Goal: Task Accomplishment & Management: Manage account settings

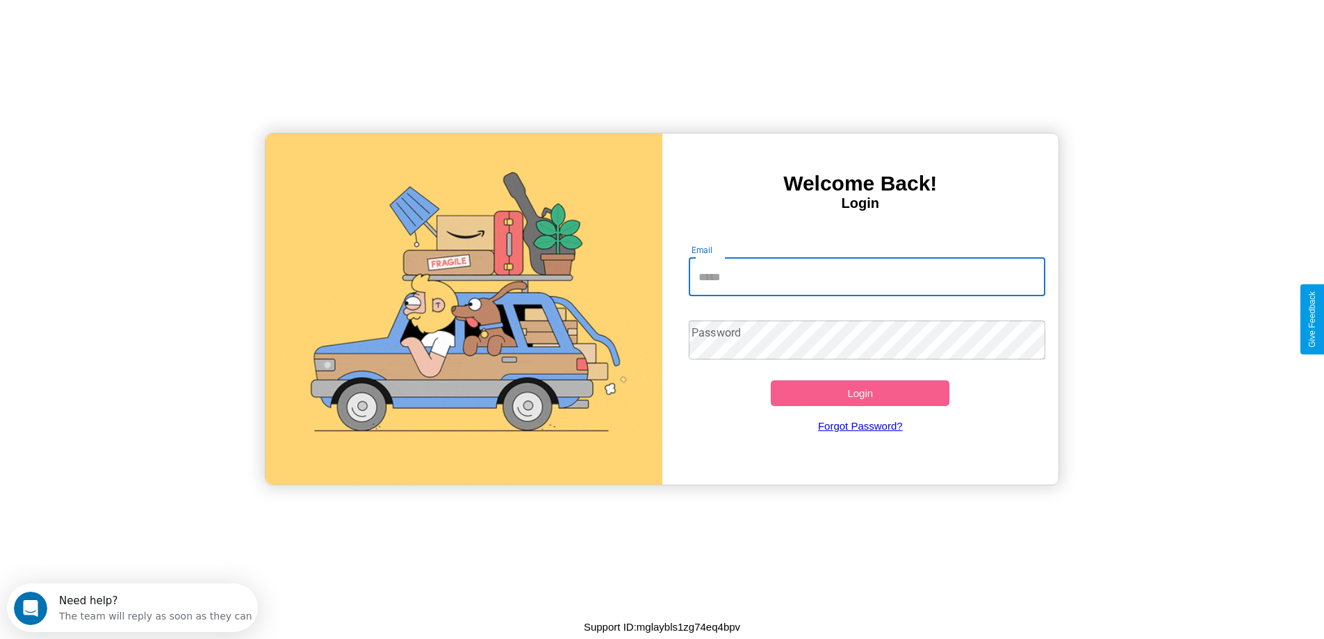
click at [867, 277] on input "Email" at bounding box center [867, 276] width 356 height 39
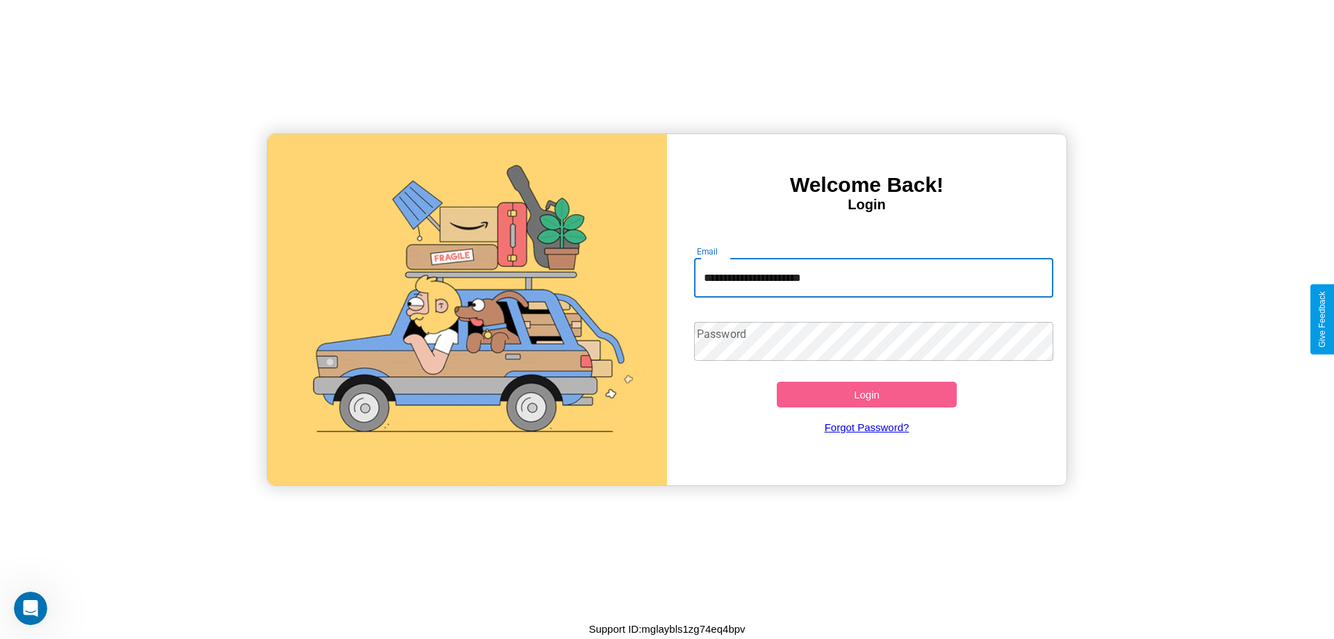
type input "**********"
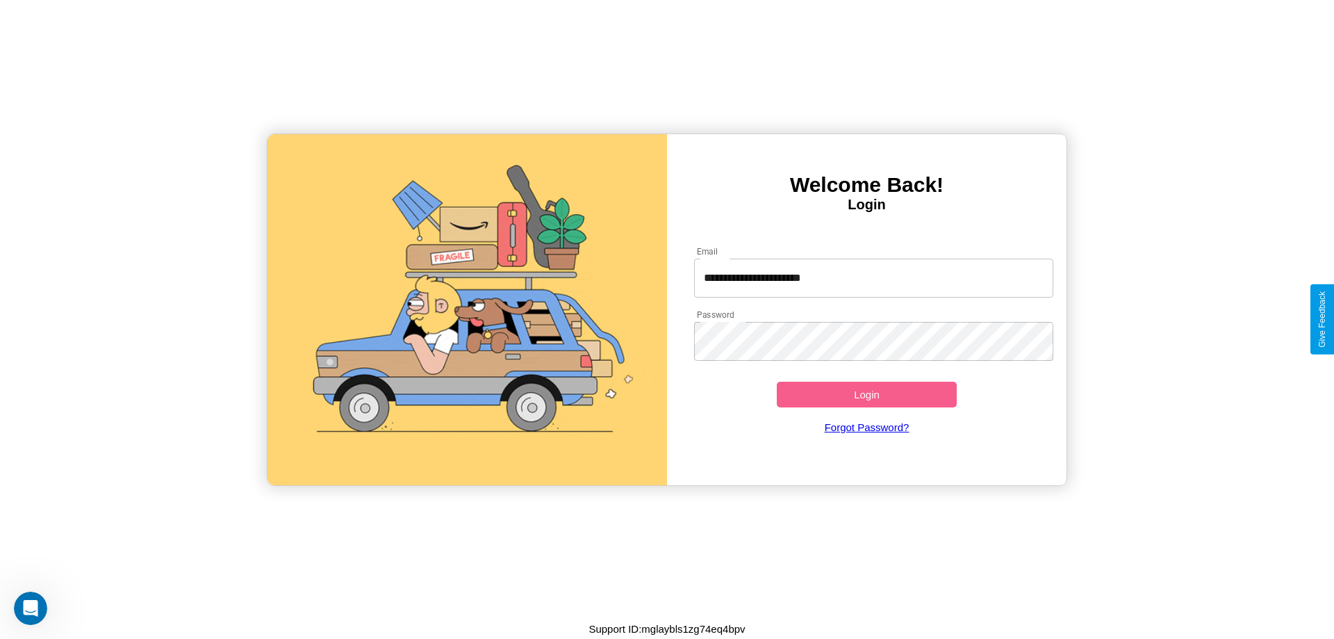
click at [867, 394] on button "Login" at bounding box center [867, 394] width 180 height 26
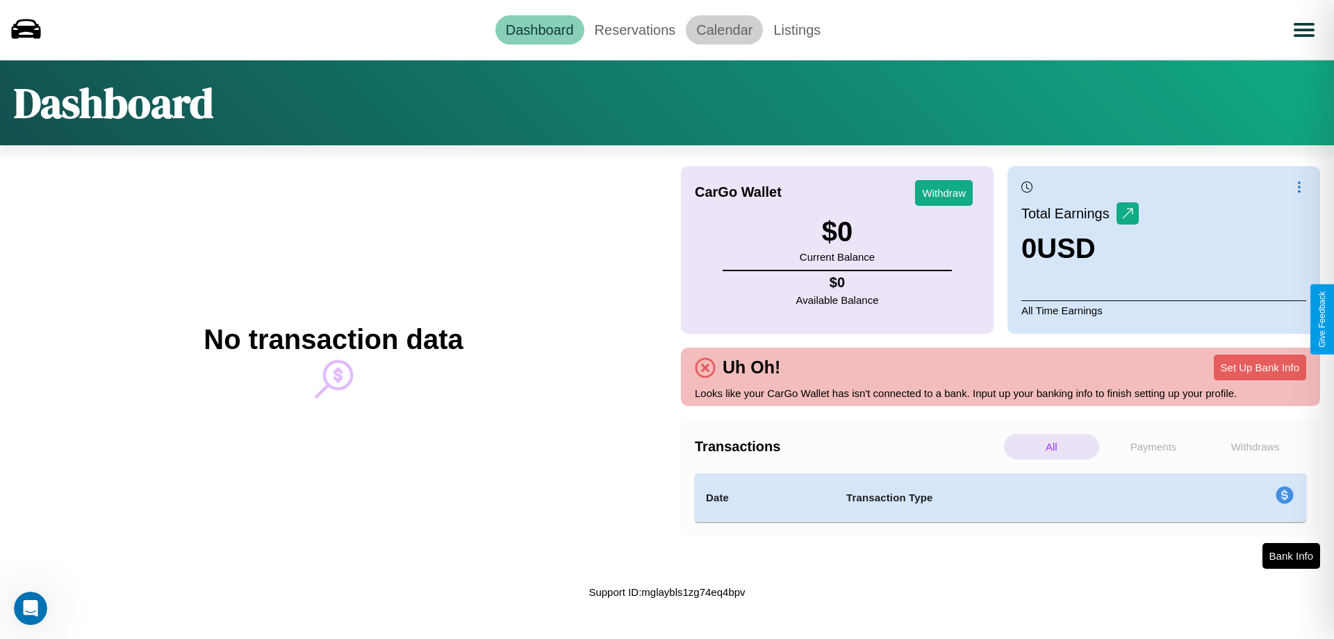
click at [724, 29] on link "Calendar" at bounding box center [724, 29] width 77 height 29
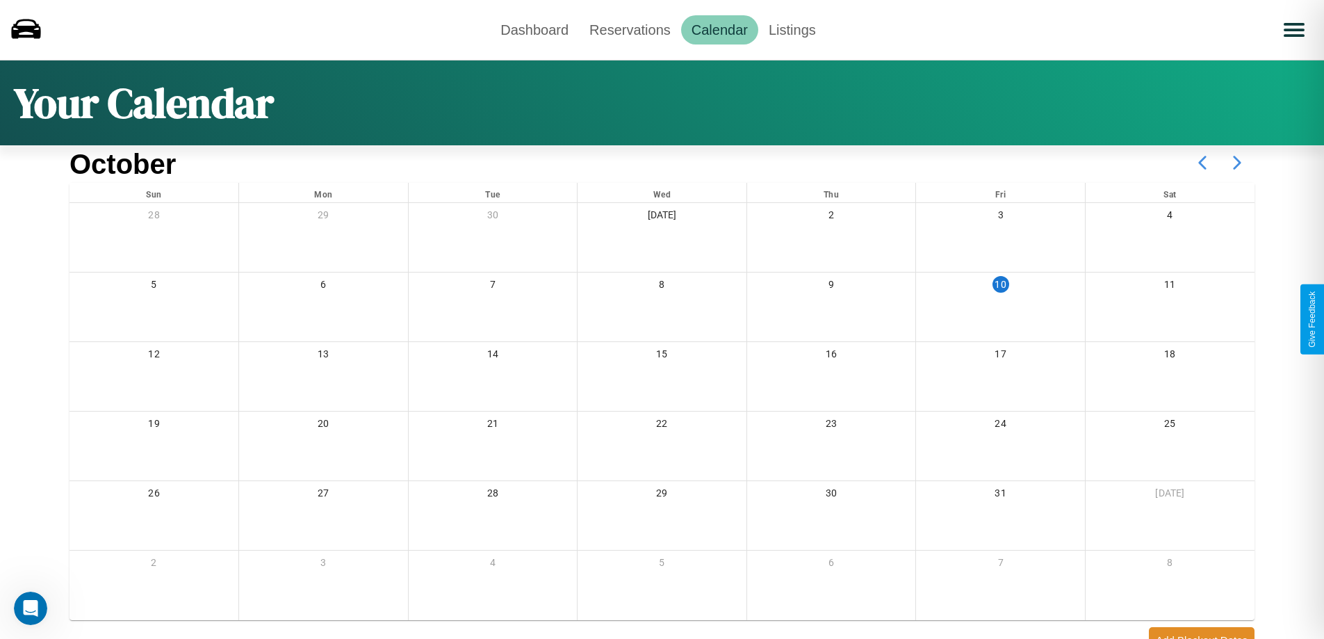
click at [1237, 163] on icon at bounding box center [1237, 162] width 35 height 35
click at [534, 29] on link "Dashboard" at bounding box center [534, 29] width 89 height 29
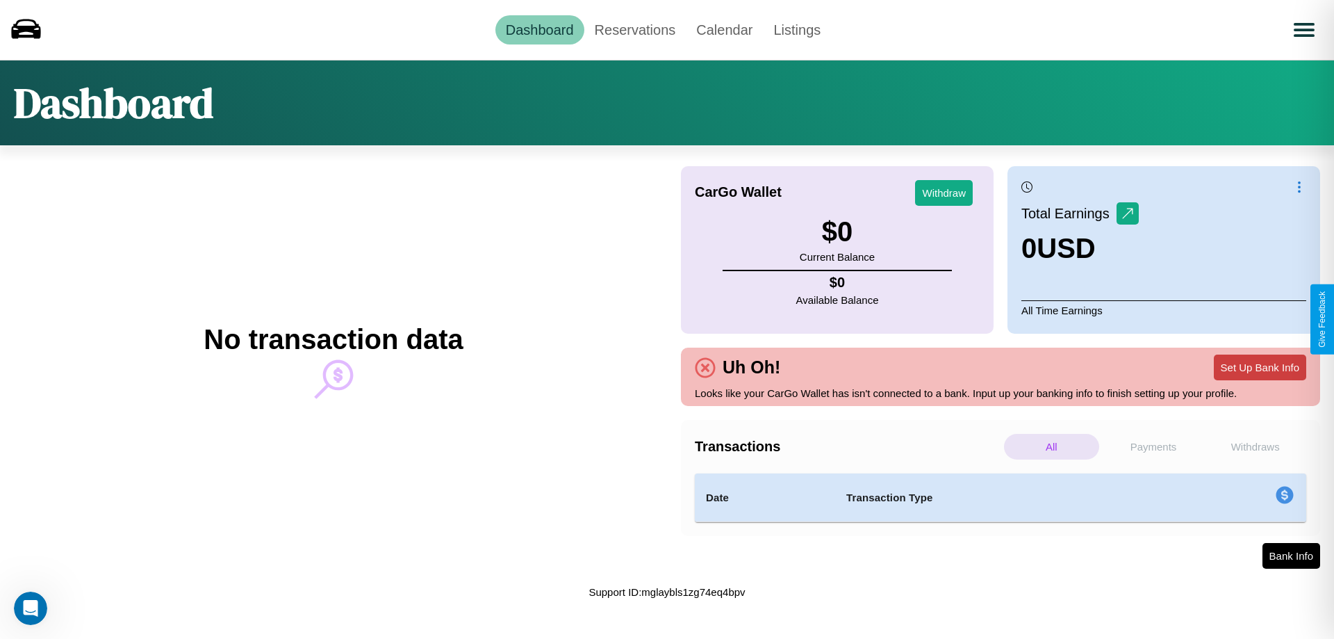
click at [1260, 367] on button "Set Up Bank Info" at bounding box center [1260, 367] width 92 height 26
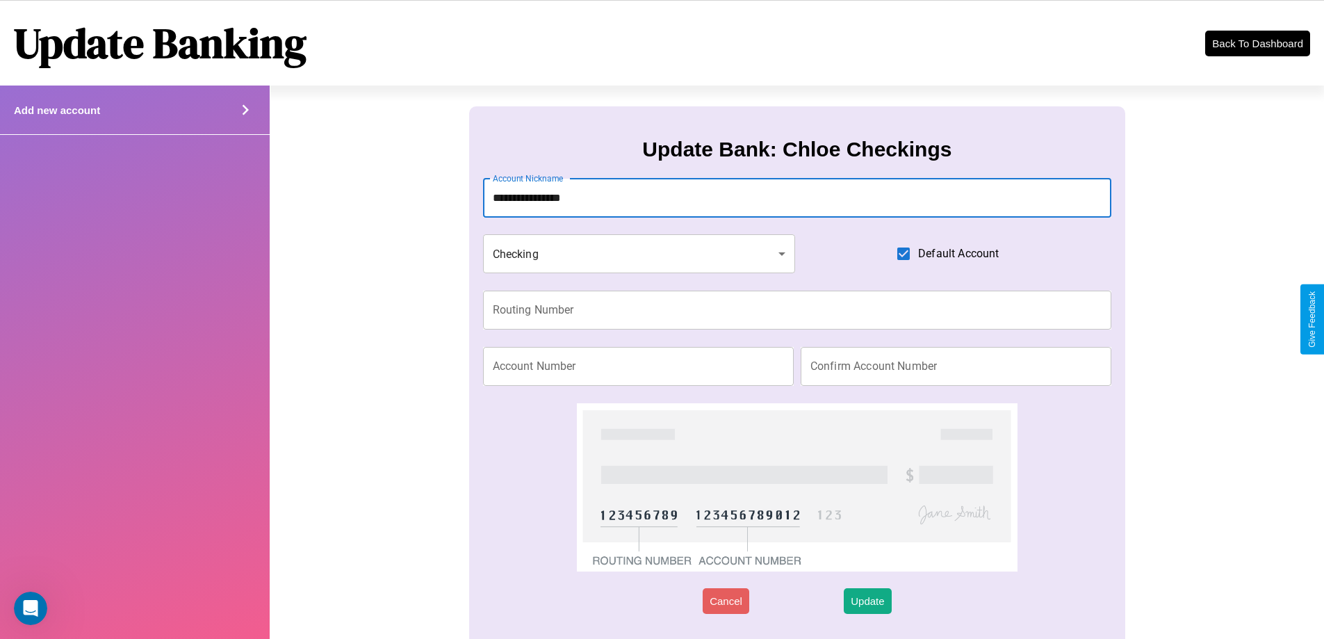
type input "**********"
click at [796, 310] on input "Routing Number" at bounding box center [797, 309] width 629 height 39
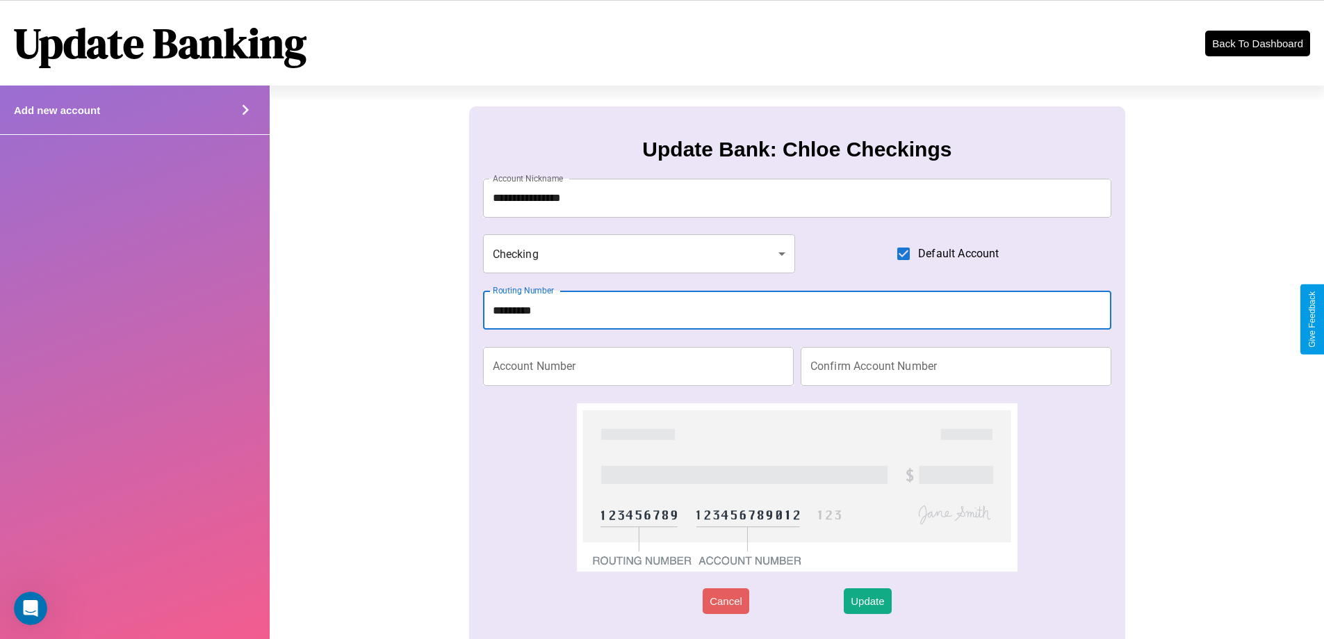
type input "*********"
click at [638, 366] on input "Account Number" at bounding box center [638, 366] width 311 height 39
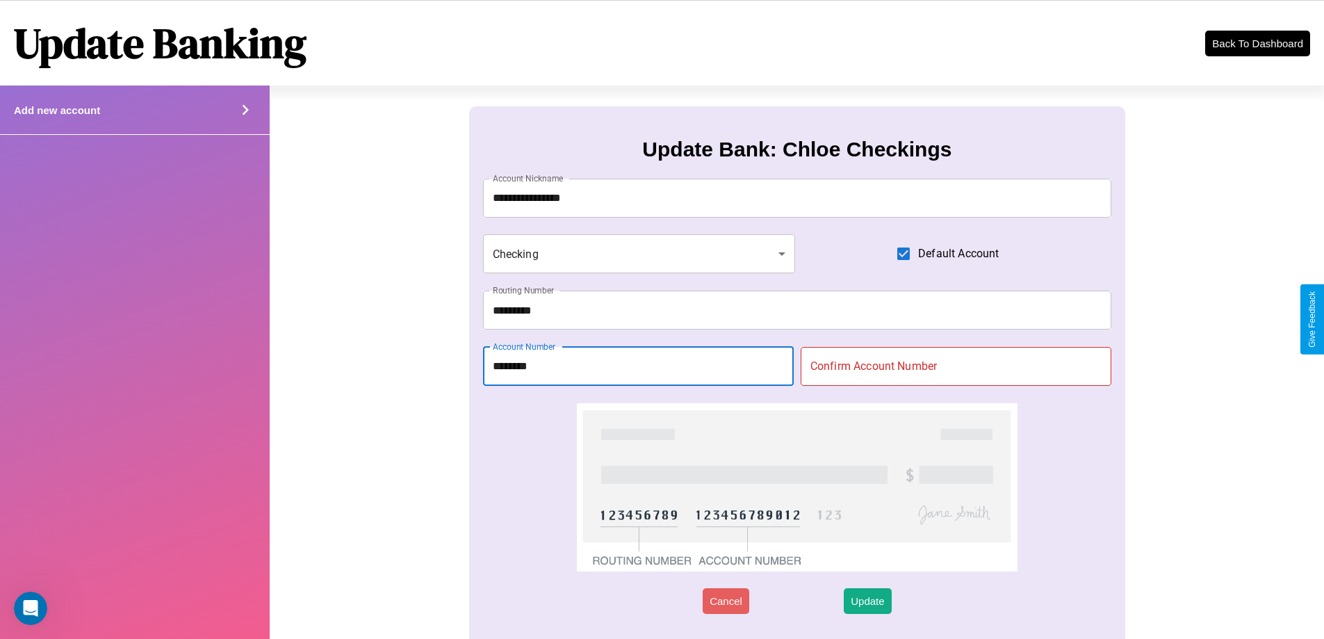
type input "********"
click at [955, 366] on input "Confirm Account Number" at bounding box center [956, 366] width 311 height 39
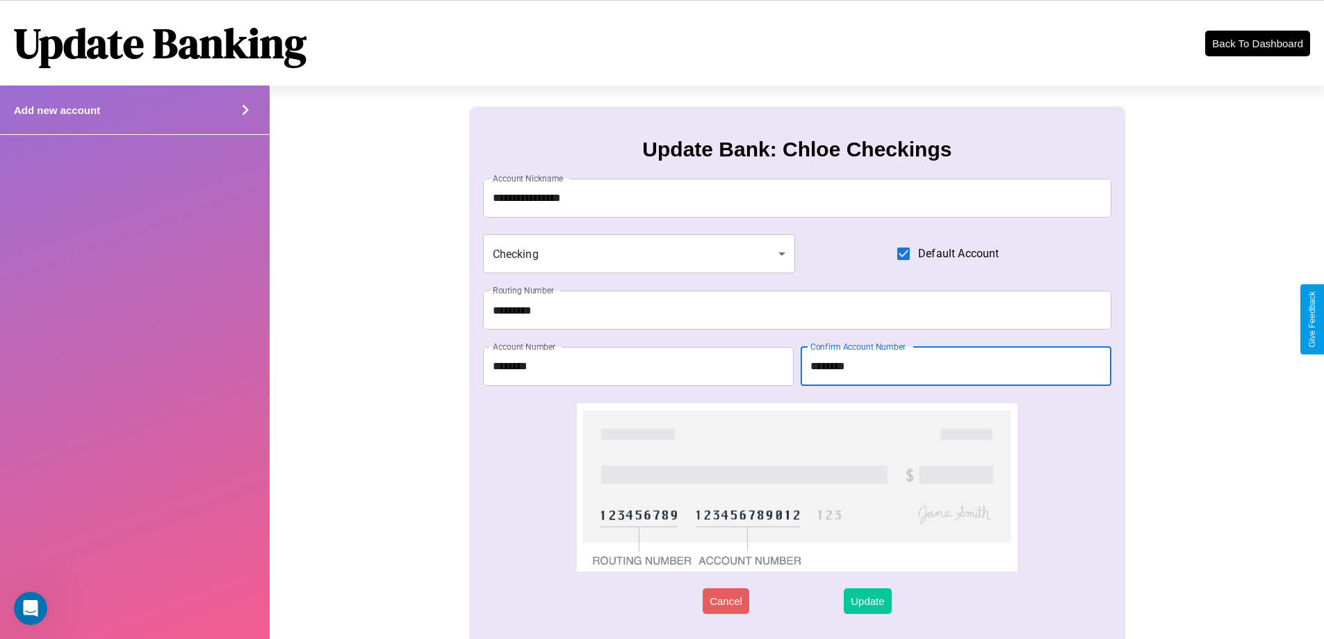
type input "********"
click at [867, 600] on button "Update" at bounding box center [867, 601] width 47 height 26
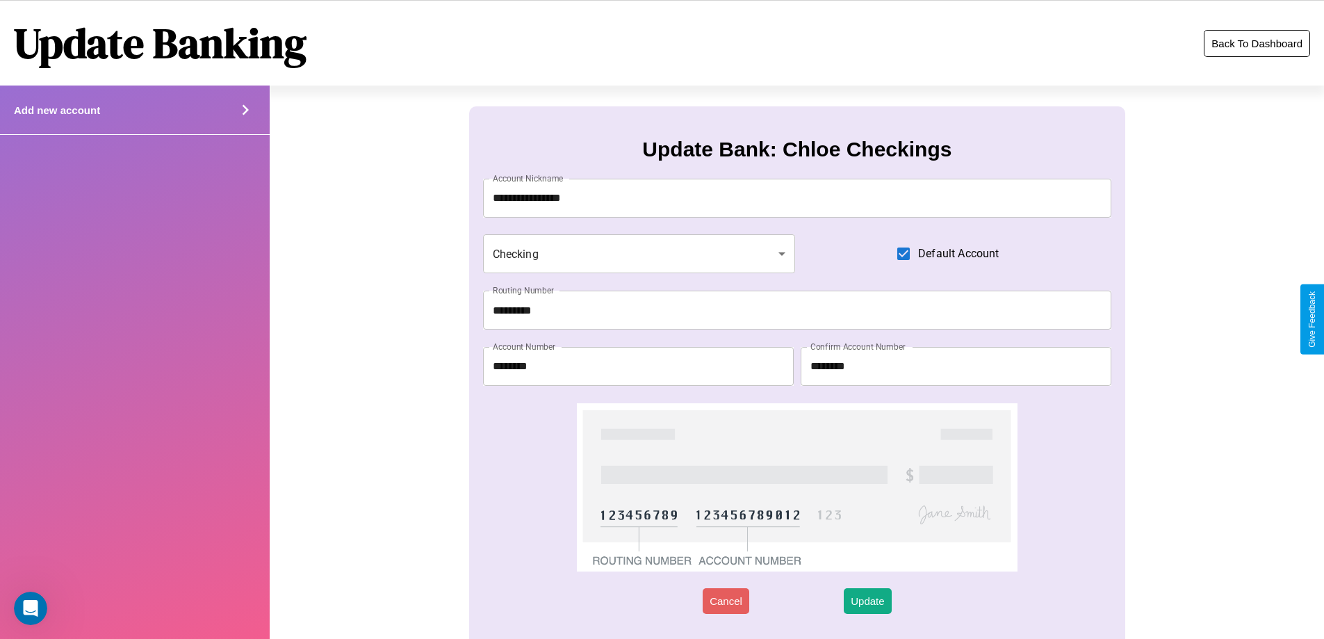
click at [1256, 43] on button "Back To Dashboard" at bounding box center [1257, 43] width 106 height 27
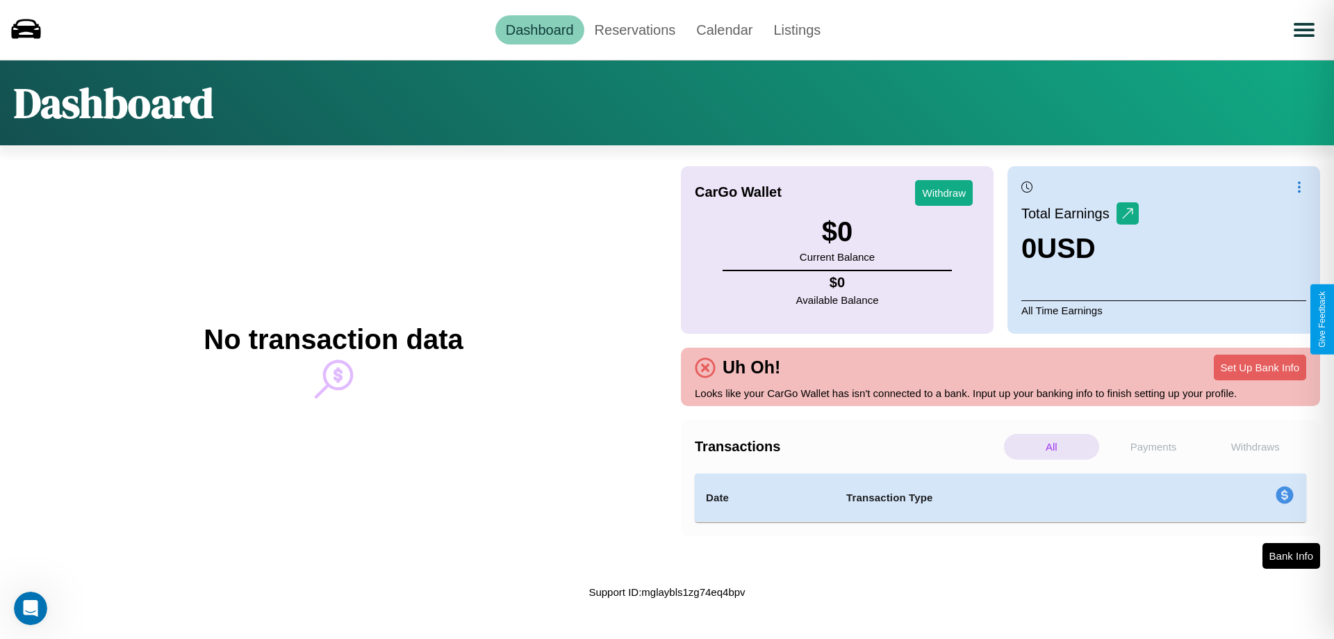
click at [1154, 446] on p "Payments" at bounding box center [1153, 447] width 95 height 26
click at [1255, 446] on p "Withdraws" at bounding box center [1255, 447] width 95 height 26
click at [1154, 446] on p "Payments" at bounding box center [1153, 447] width 95 height 26
click at [634, 29] on link "Reservations" at bounding box center [635, 29] width 102 height 29
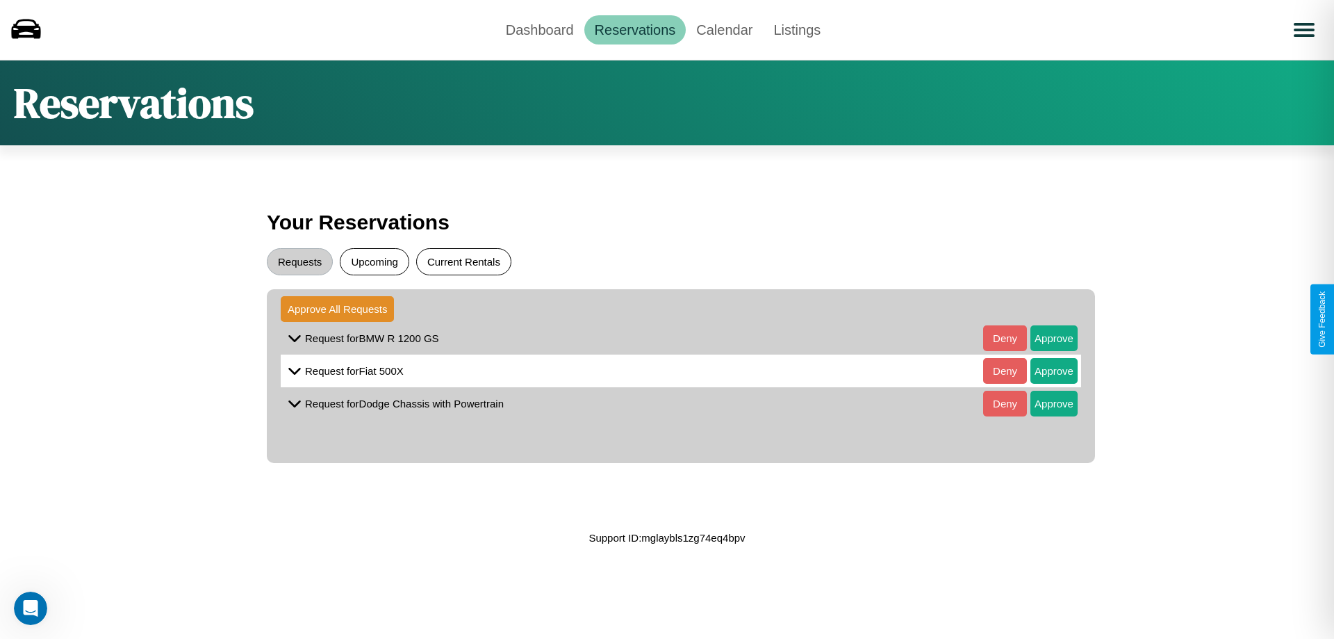
click at [463, 261] on button "Current Rentals" at bounding box center [463, 261] width 95 height 27
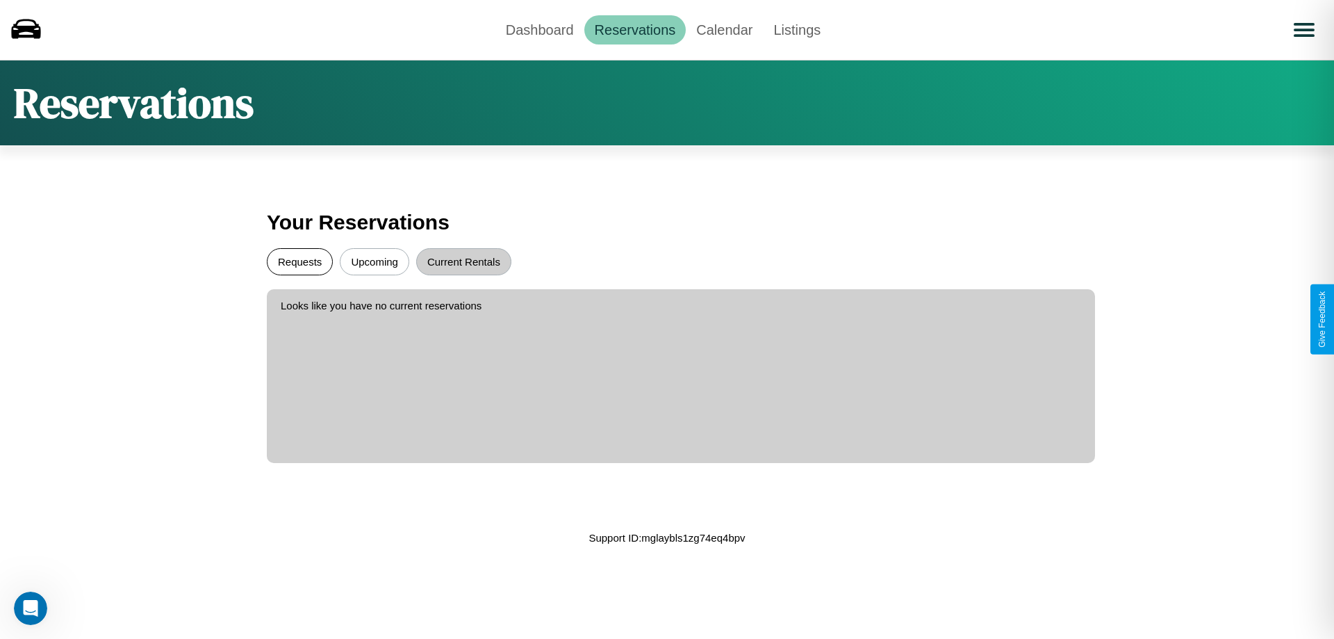
click at [299, 261] on button "Requests" at bounding box center [300, 261] width 66 height 27
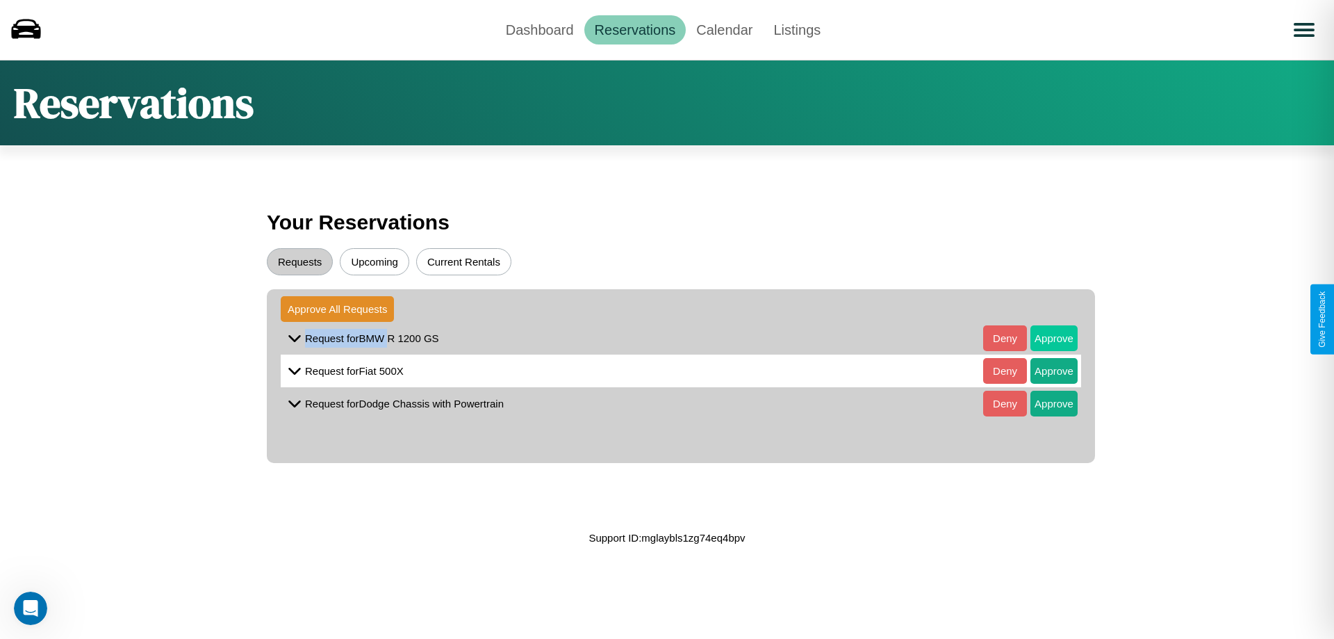
click at [1044, 338] on button "Approve" at bounding box center [1054, 338] width 47 height 26
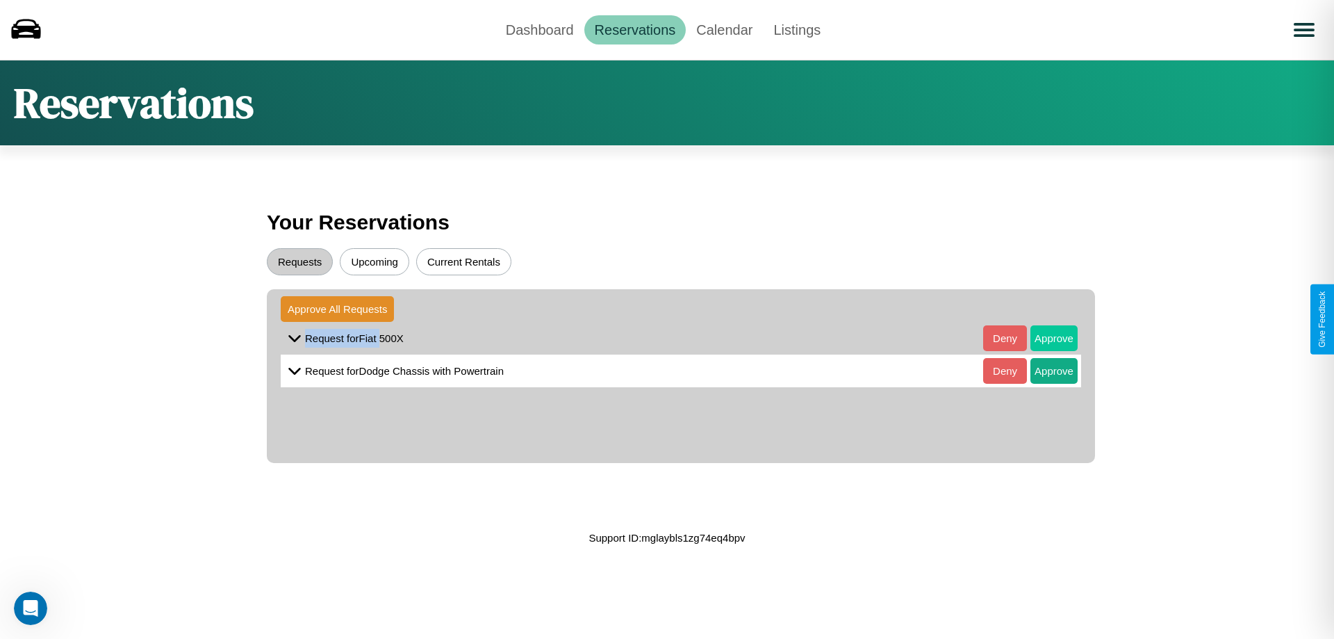
click at [1044, 338] on button "Approve" at bounding box center [1054, 338] width 47 height 26
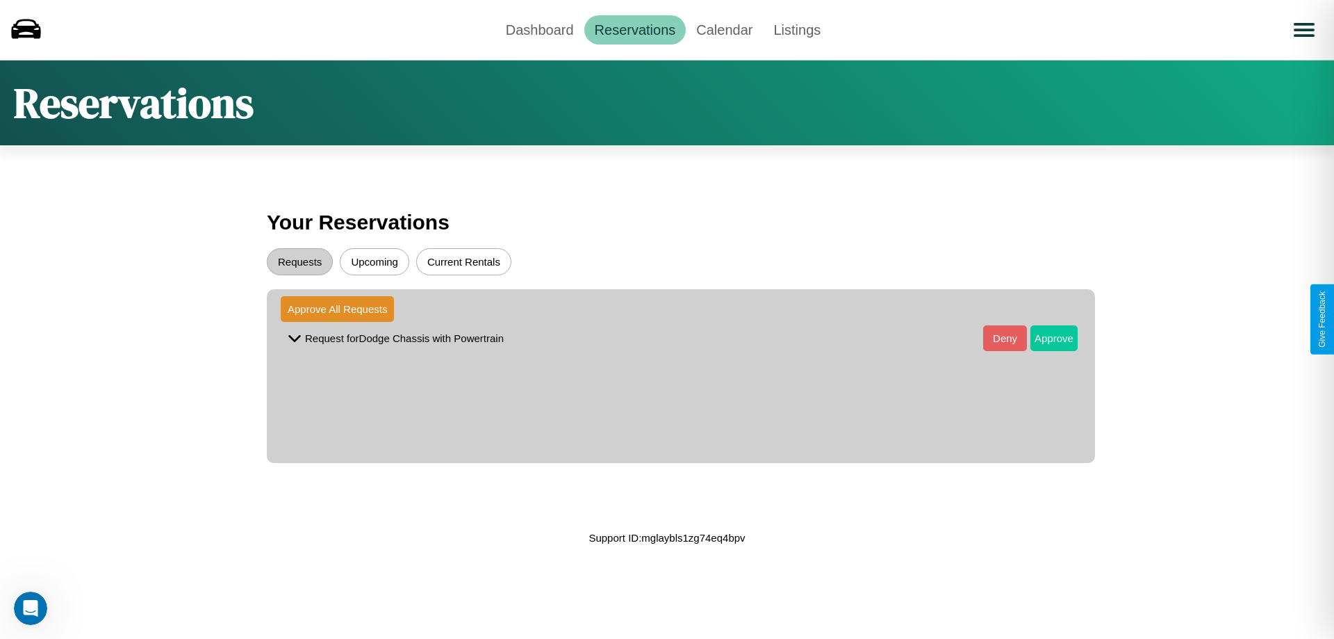
click at [1044, 338] on button "Approve" at bounding box center [1054, 338] width 47 height 26
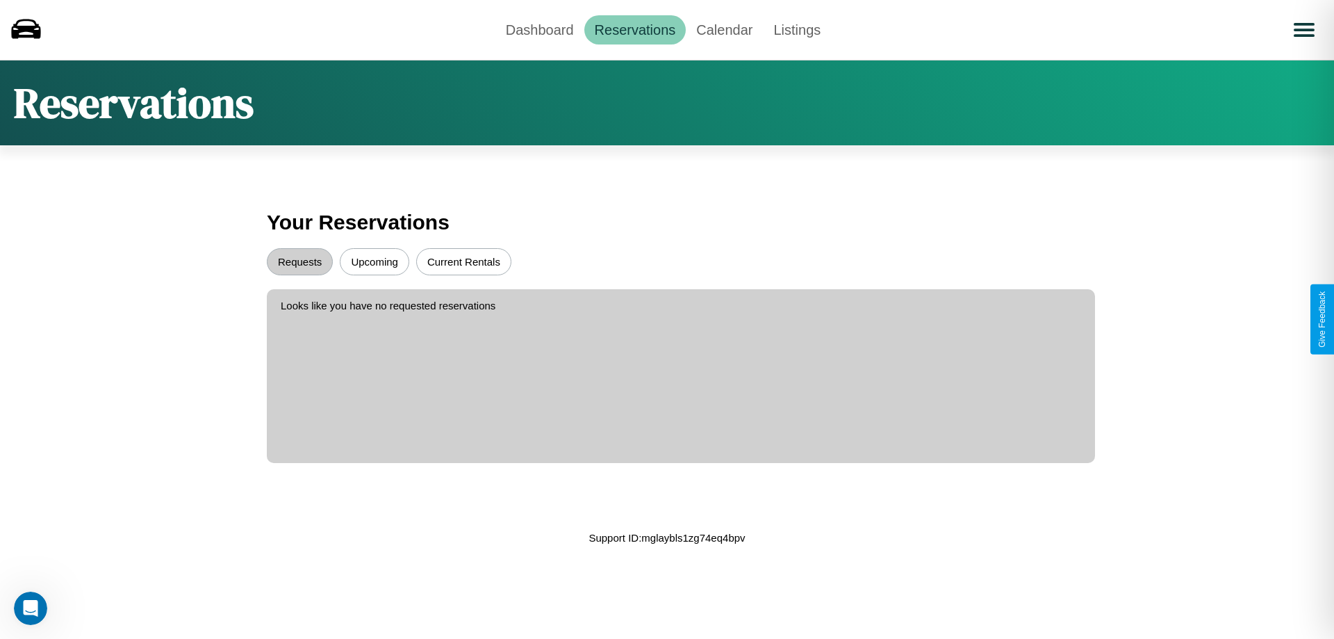
click at [375, 261] on button "Upcoming" at bounding box center [374, 261] width 69 height 27
